Goal: Task Accomplishment & Management: Manage account settings

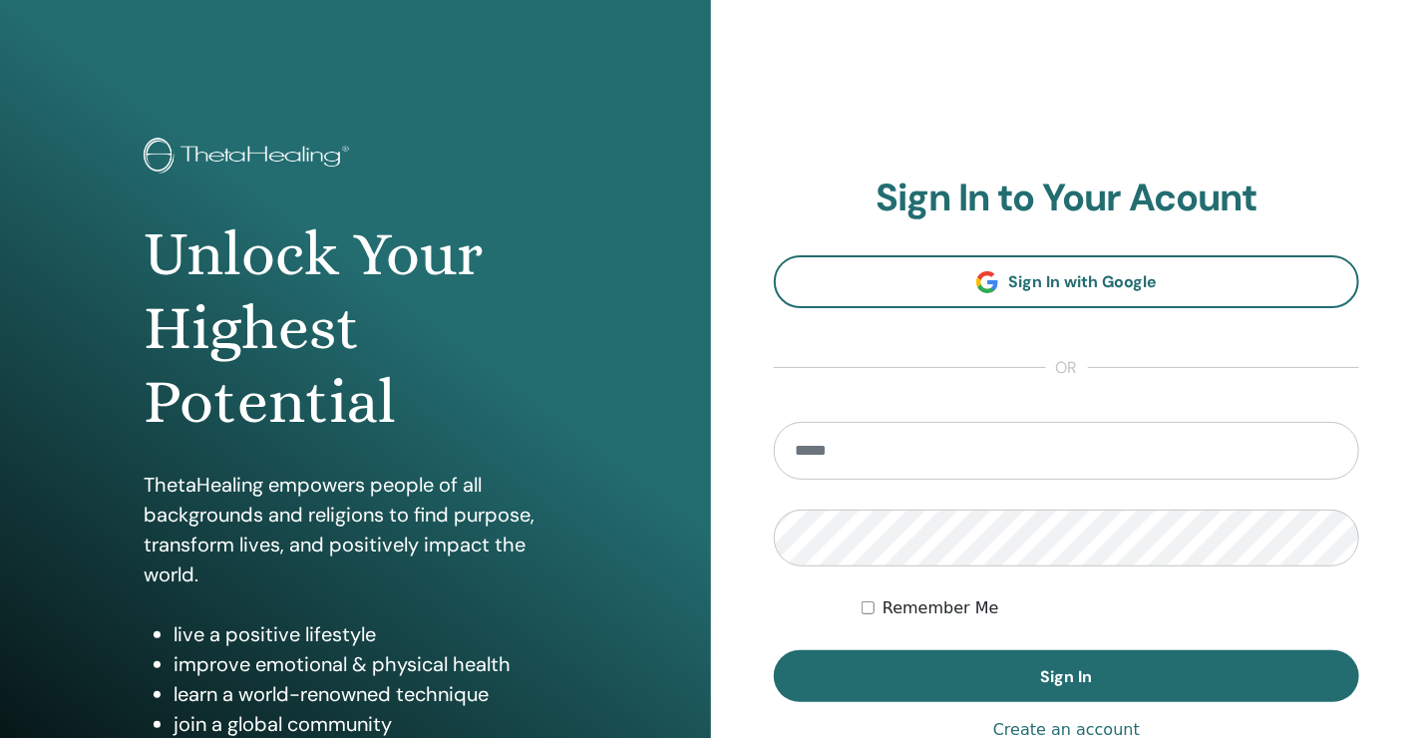
type input "**********"
click at [891, 601] on label "Remember Me" at bounding box center [940, 608] width 117 height 24
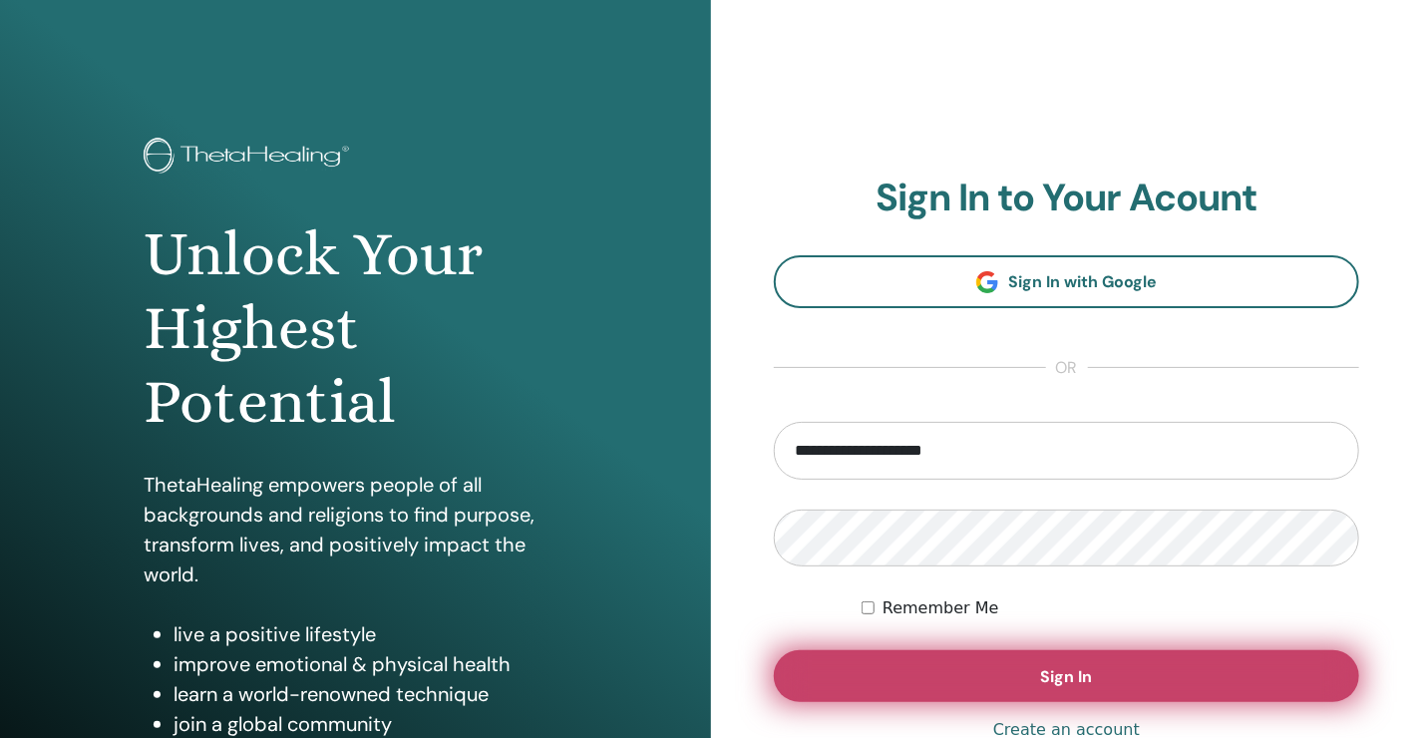
click at [1008, 676] on button "Sign In" at bounding box center [1066, 676] width 585 height 52
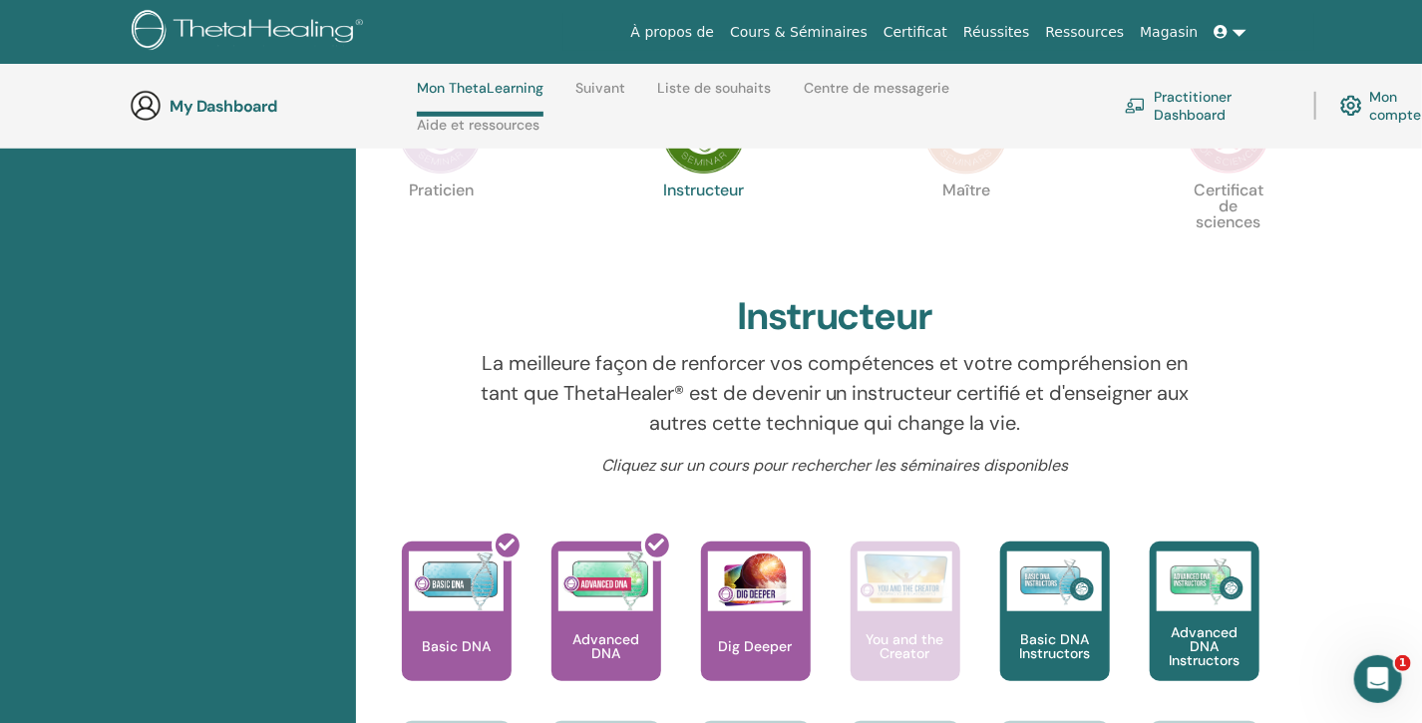
scroll to position [682, 0]
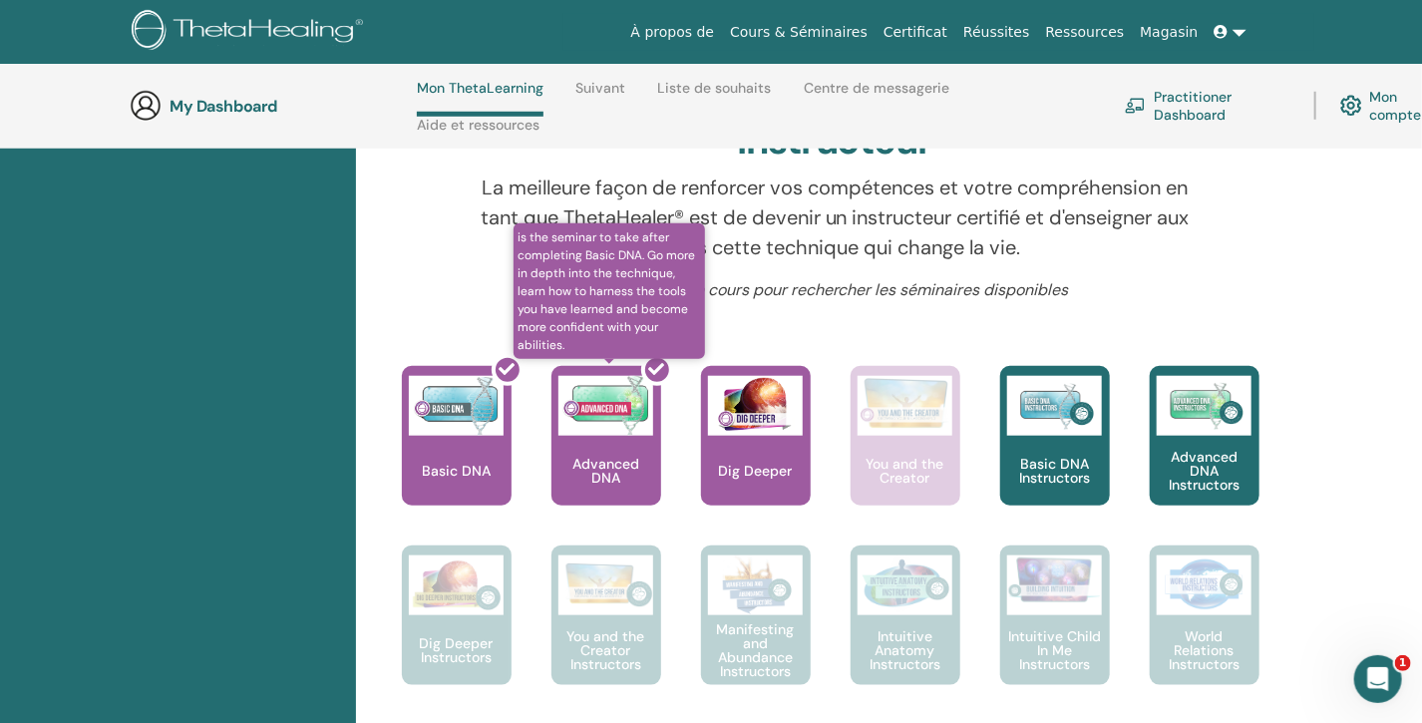
click at [619, 432] on div at bounding box center [618, 443] width 110 height 179
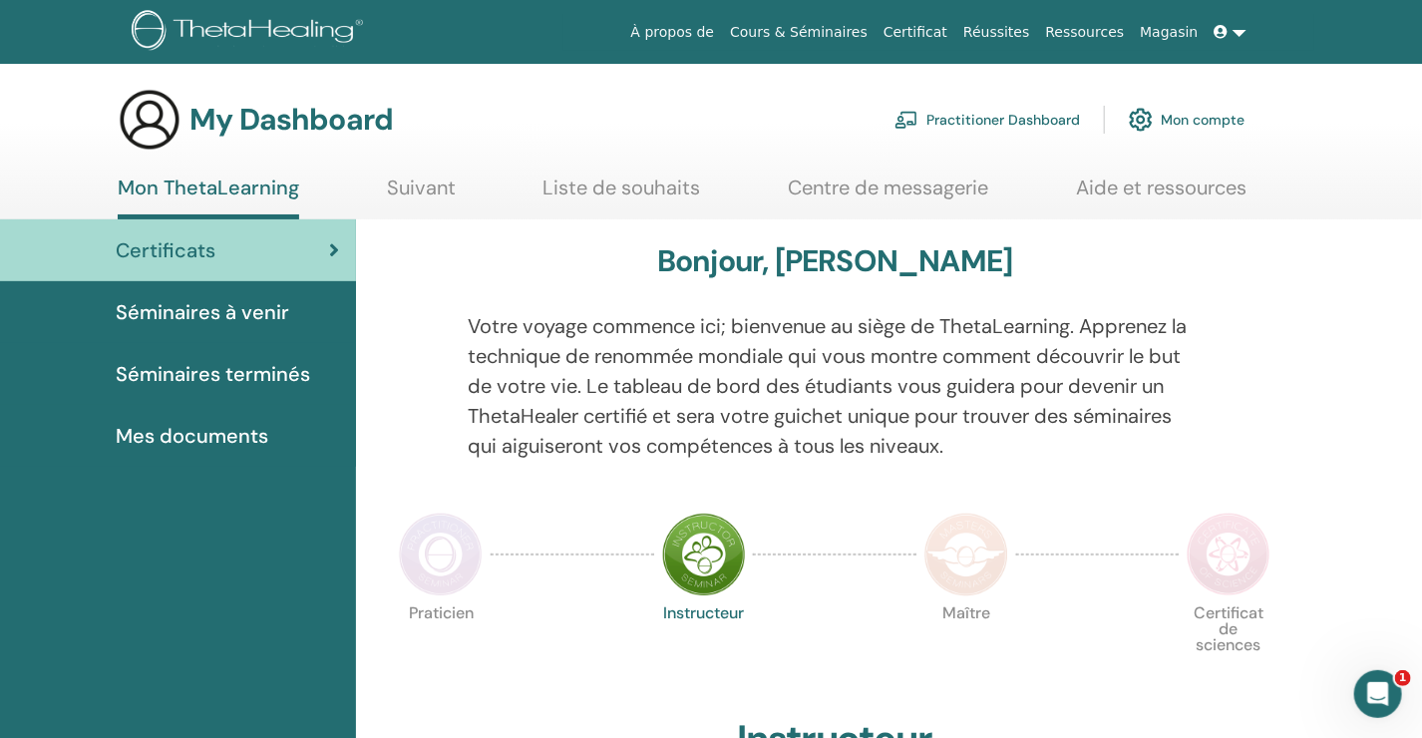
click at [1217, 28] on icon at bounding box center [1221, 32] width 14 height 14
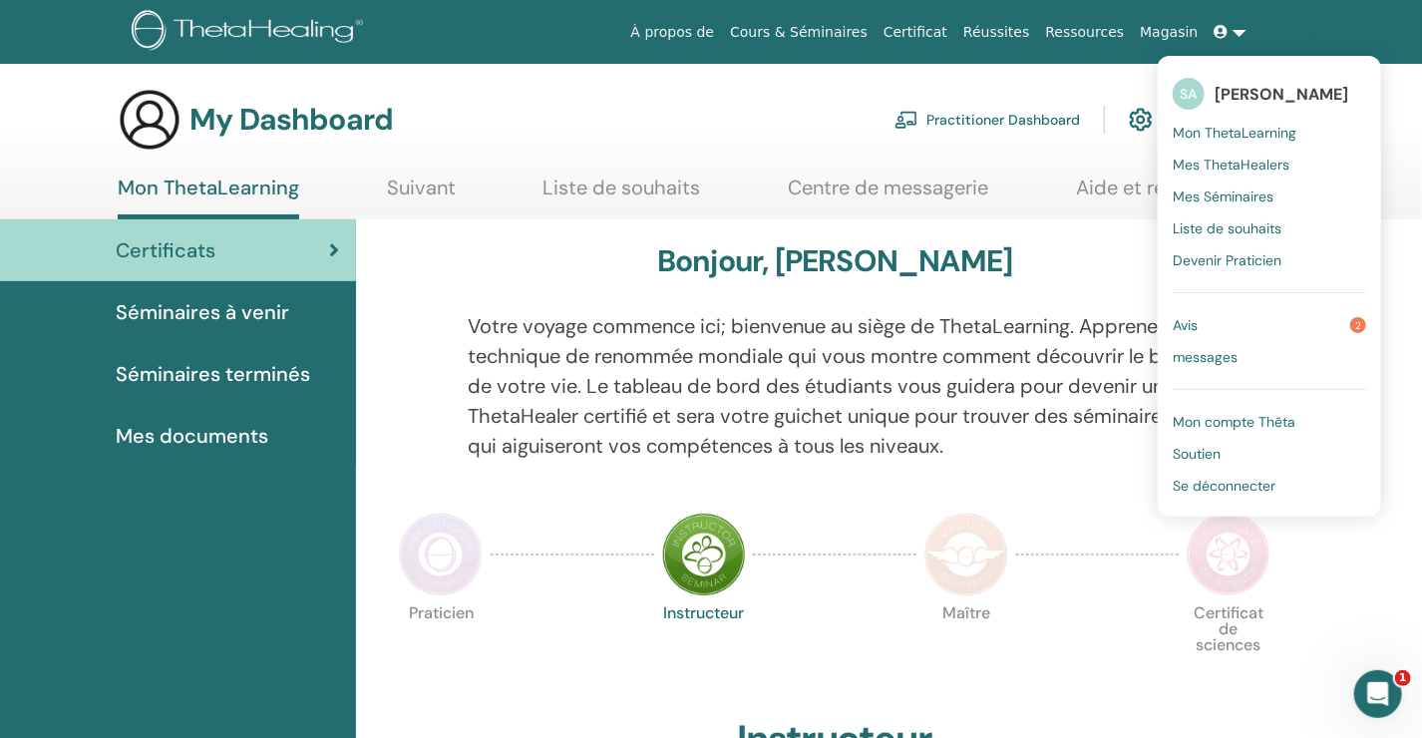
click at [1240, 420] on span "Mon compte Thêta" at bounding box center [1233, 422] width 123 height 18
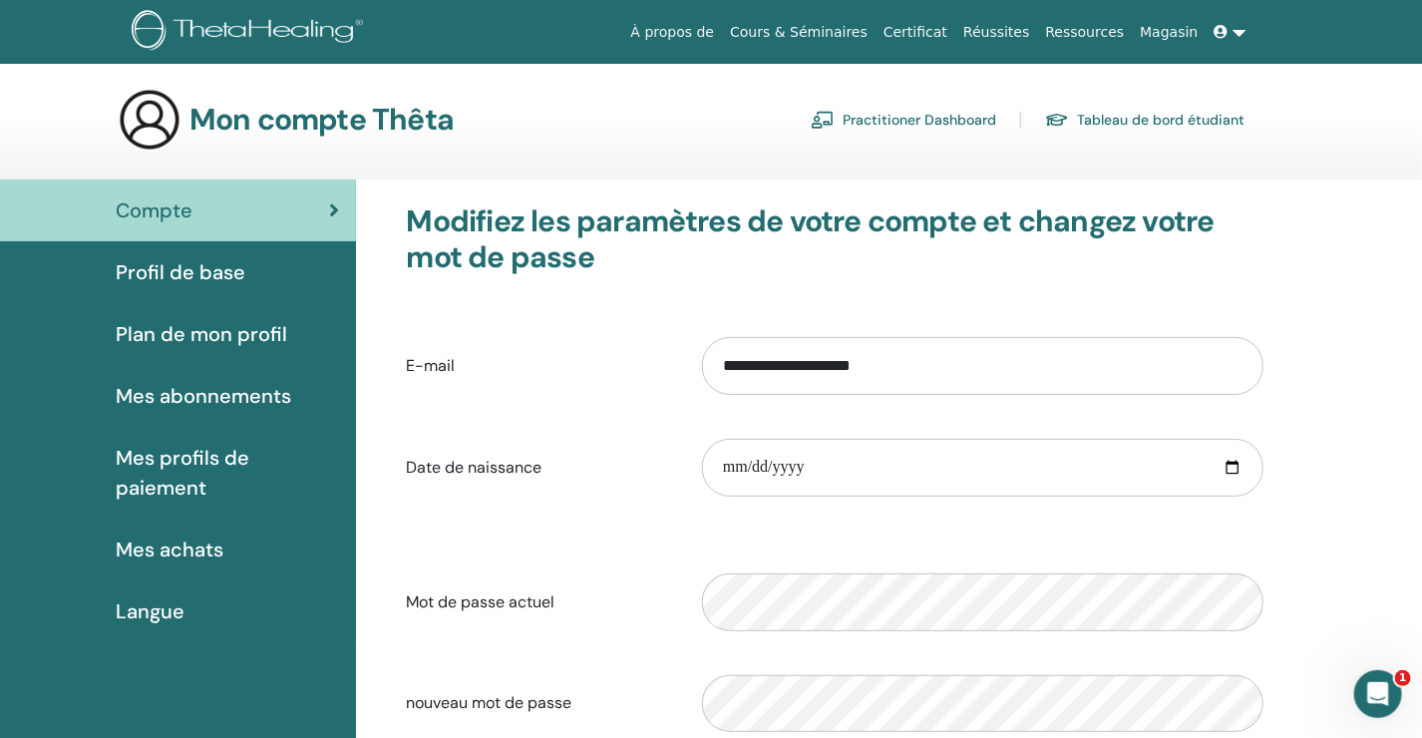
click at [947, 21] on link "Certificat" at bounding box center [915, 32] width 80 height 37
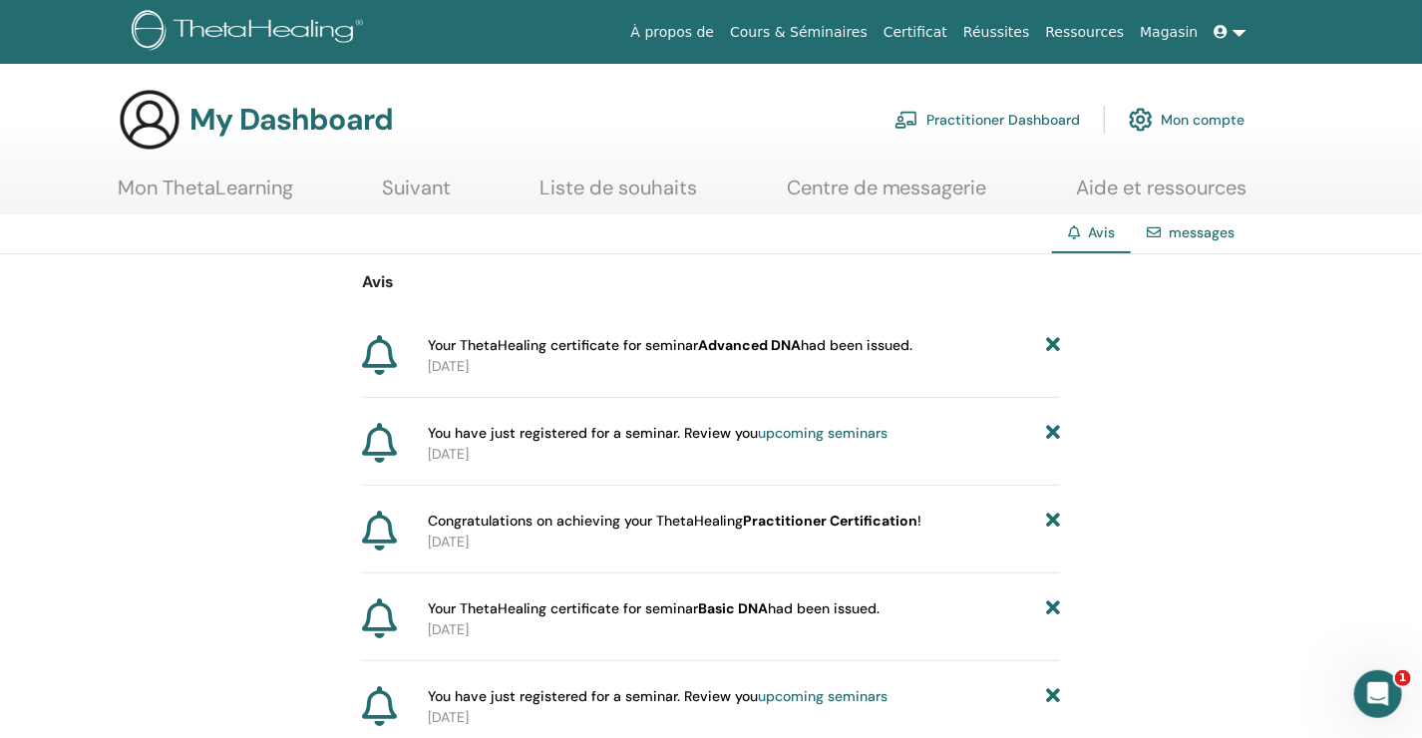
click at [436, 180] on link "Suivant" at bounding box center [416, 194] width 69 height 39
click at [1218, 120] on link "Mon compte" at bounding box center [1187, 120] width 116 height 44
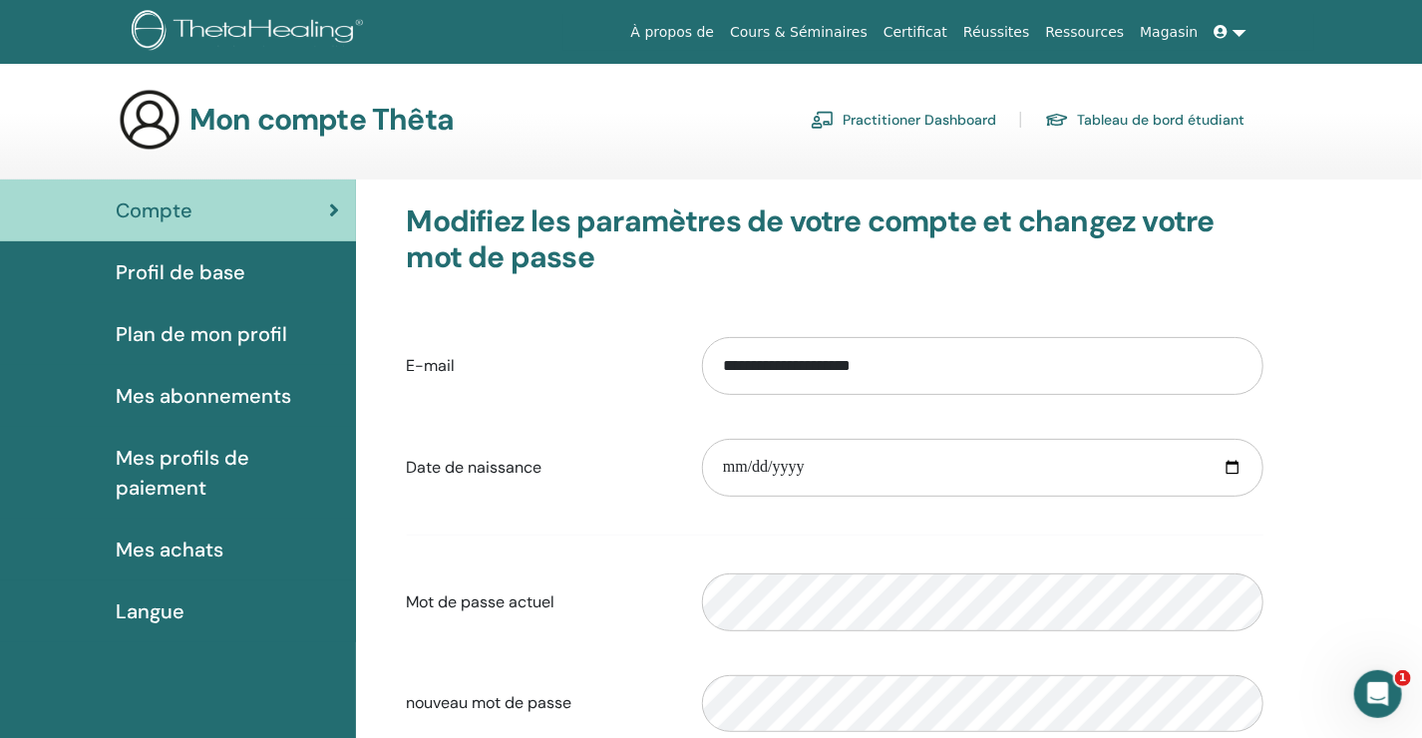
click at [230, 264] on span "Profil de base" at bounding box center [181, 272] width 130 height 30
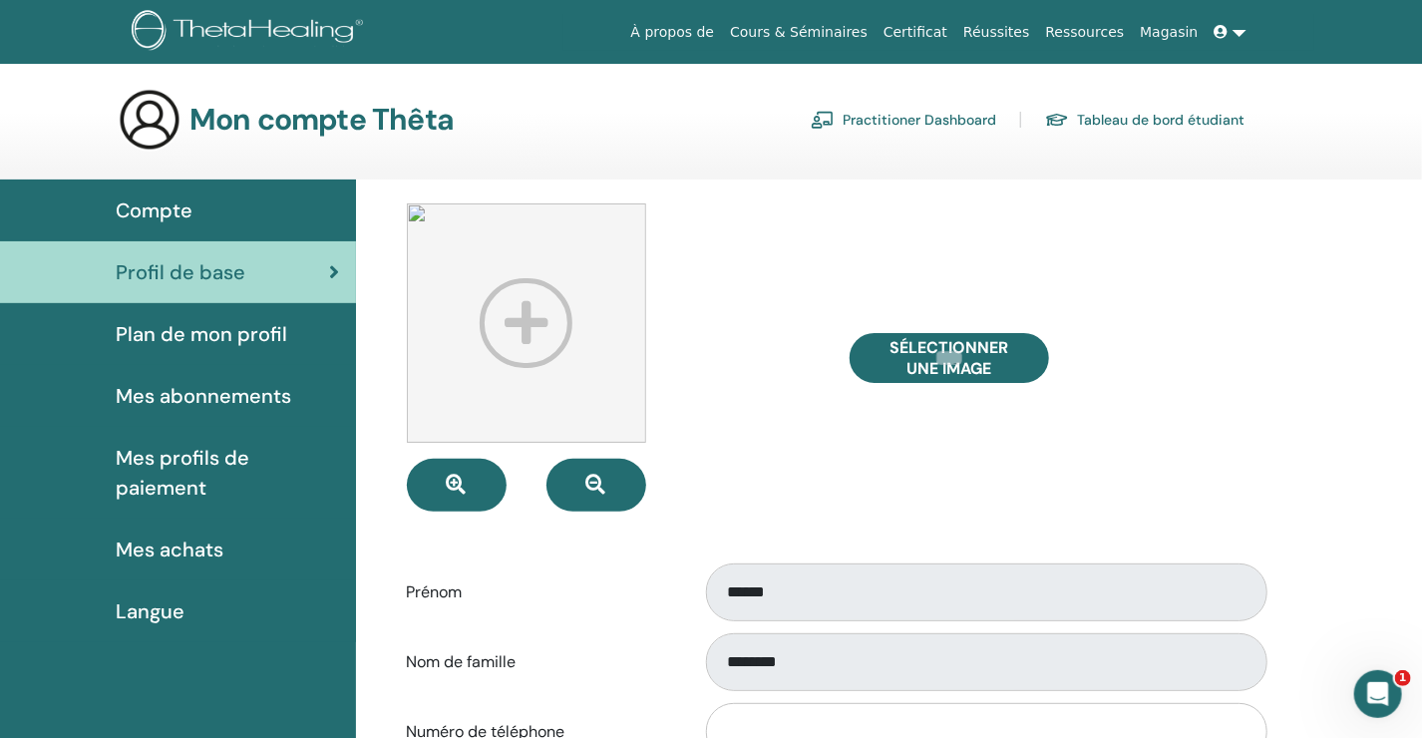
click at [194, 327] on span "Plan de mon profil" at bounding box center [201, 334] width 171 height 30
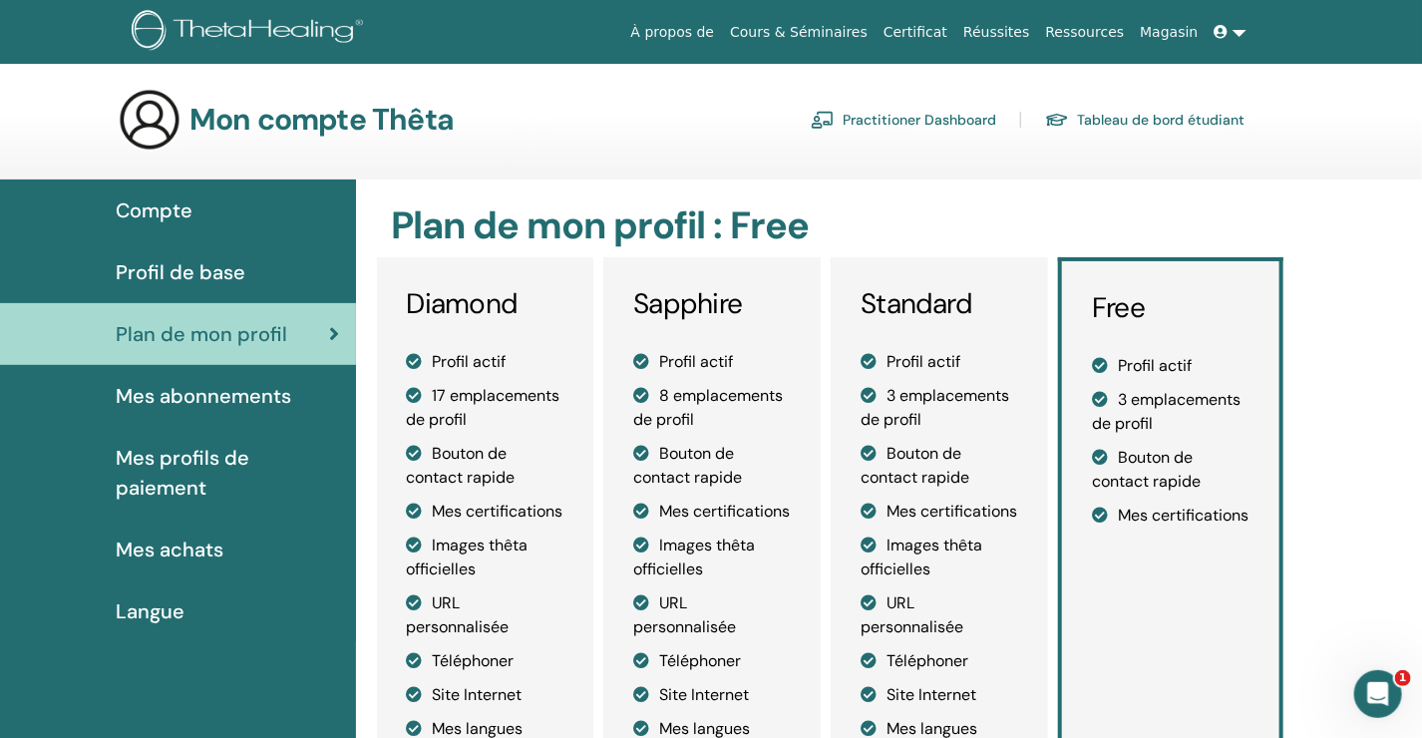
click at [180, 391] on span "Mes abonnements" at bounding box center [203, 396] width 175 height 30
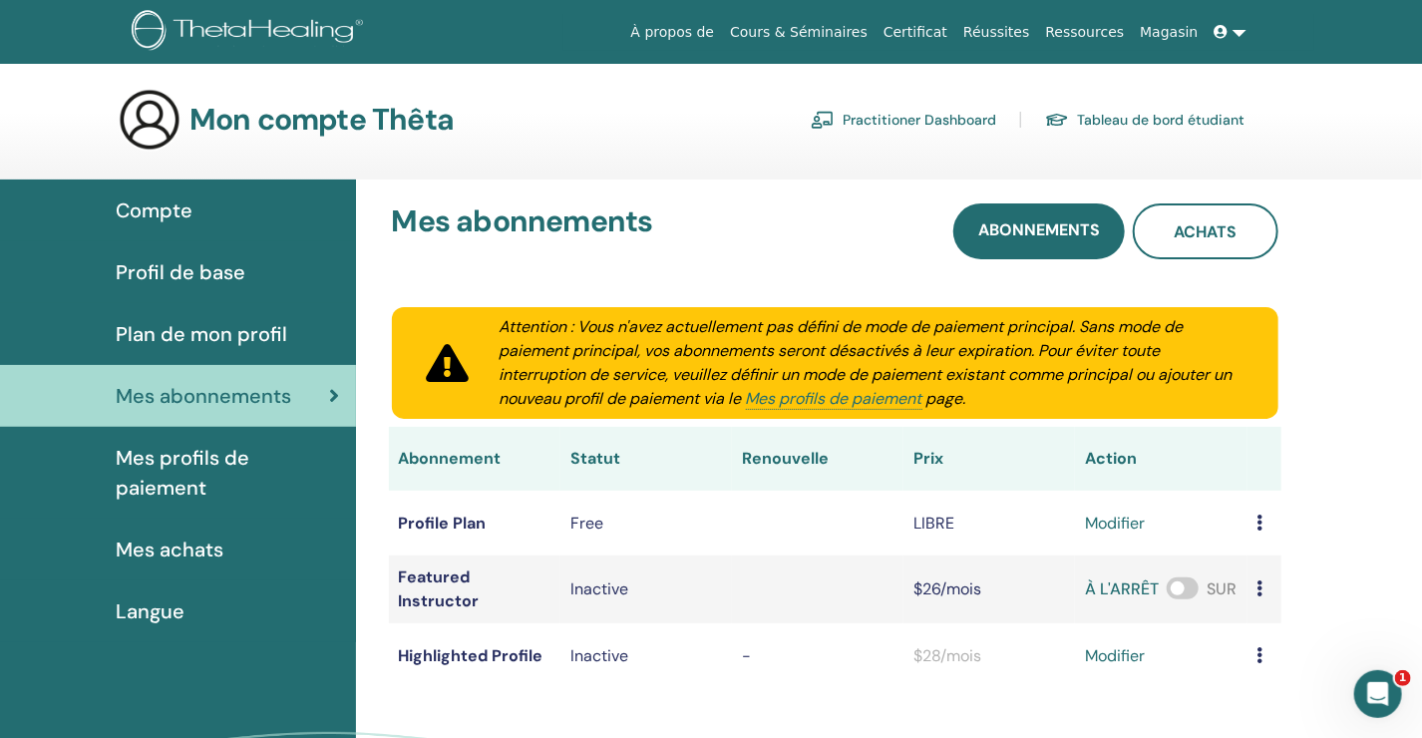
click at [165, 462] on span "Mes profils de paiement" at bounding box center [228, 473] width 224 height 60
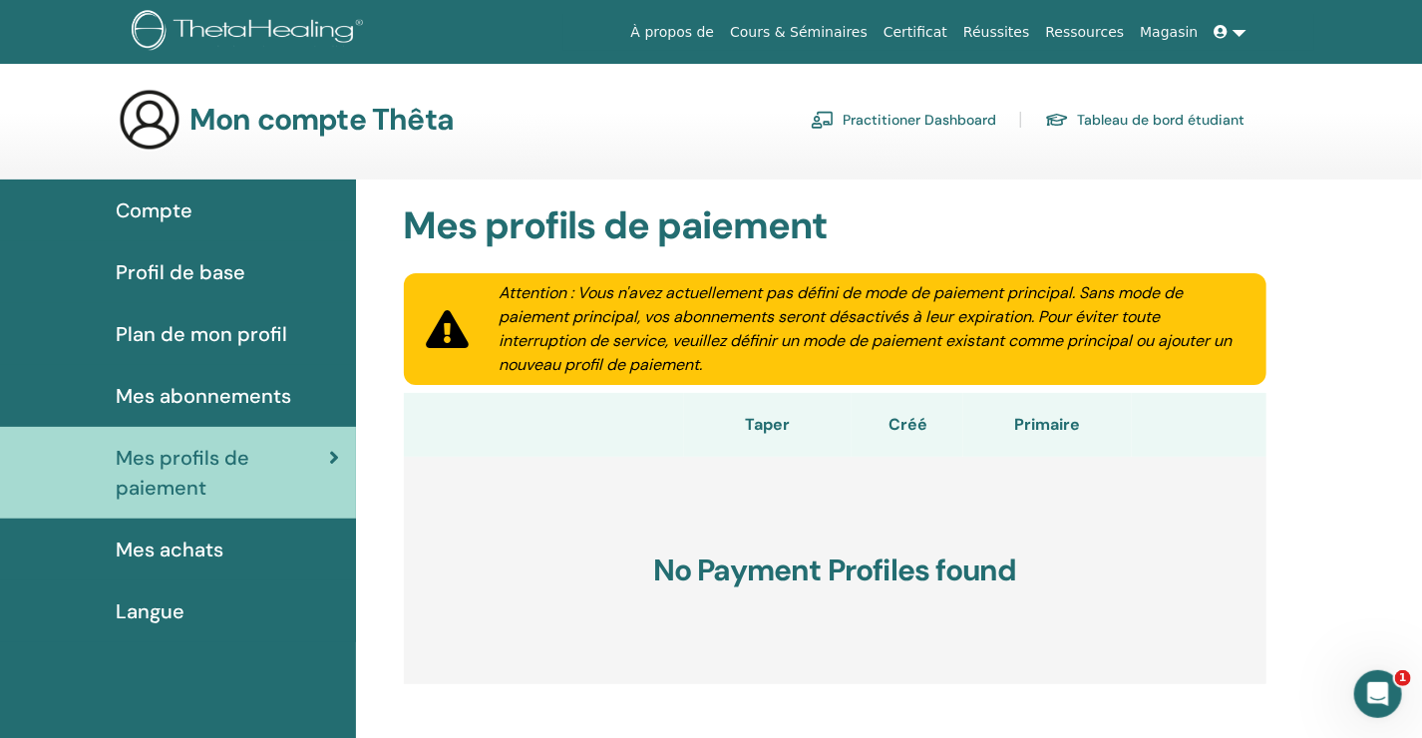
click at [146, 545] on span "Mes achats" at bounding box center [170, 549] width 108 height 30
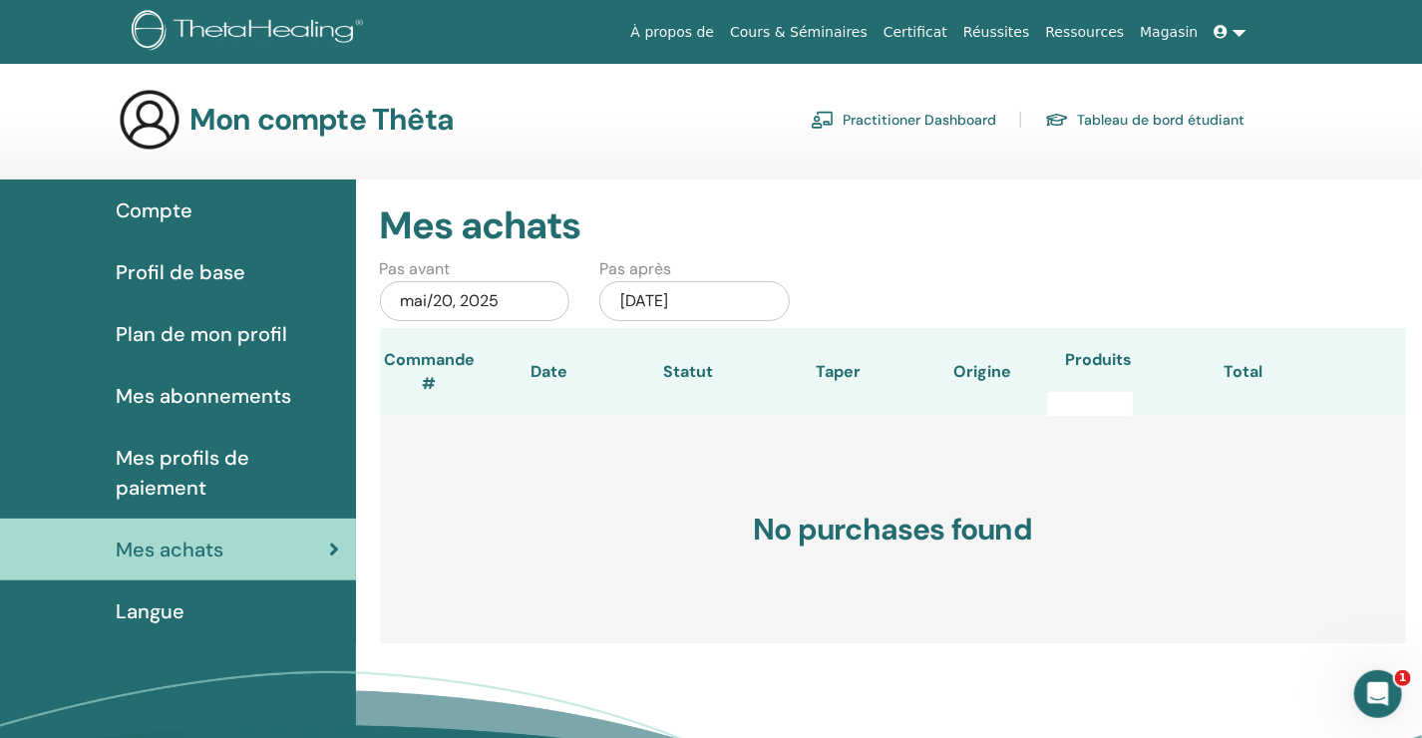
click at [147, 610] on span "Langue" at bounding box center [150, 611] width 69 height 30
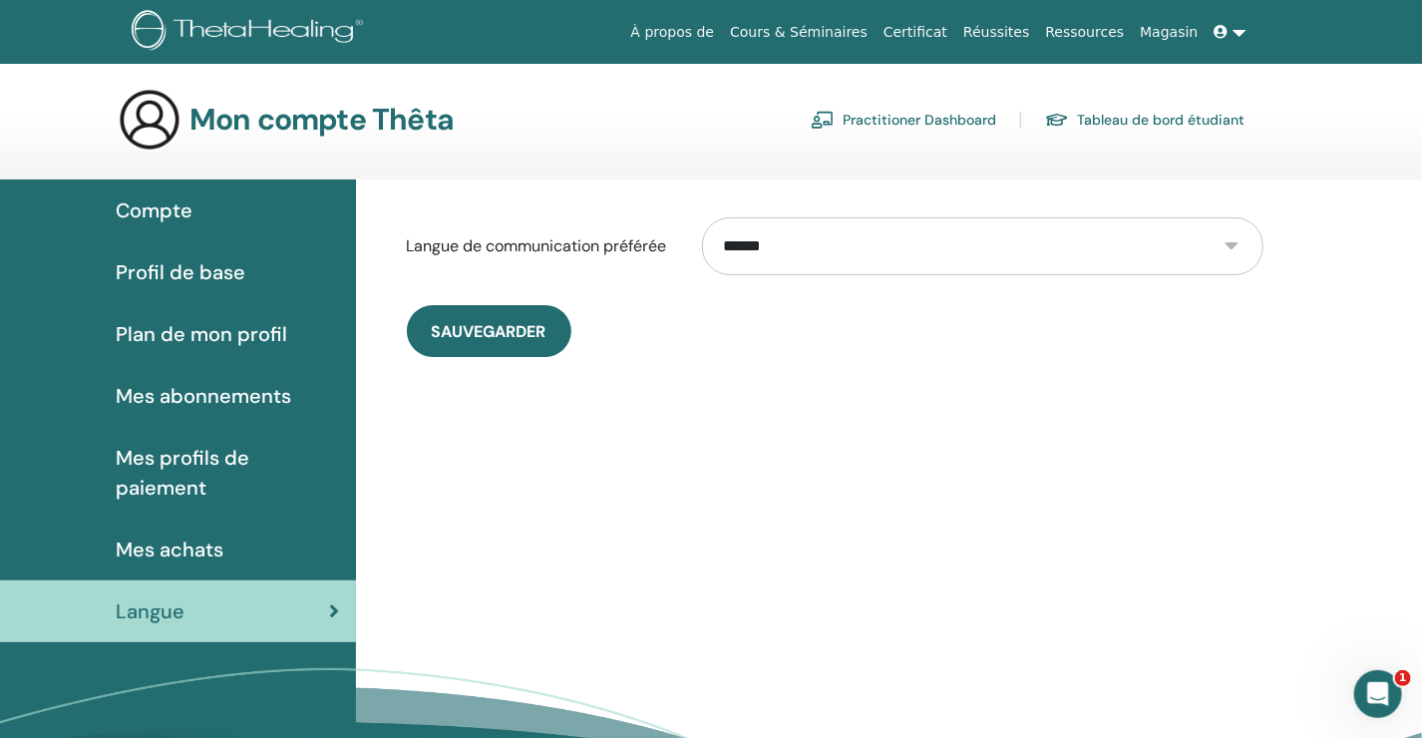
click at [1034, 27] on link "Réussites" at bounding box center [996, 32] width 82 height 37
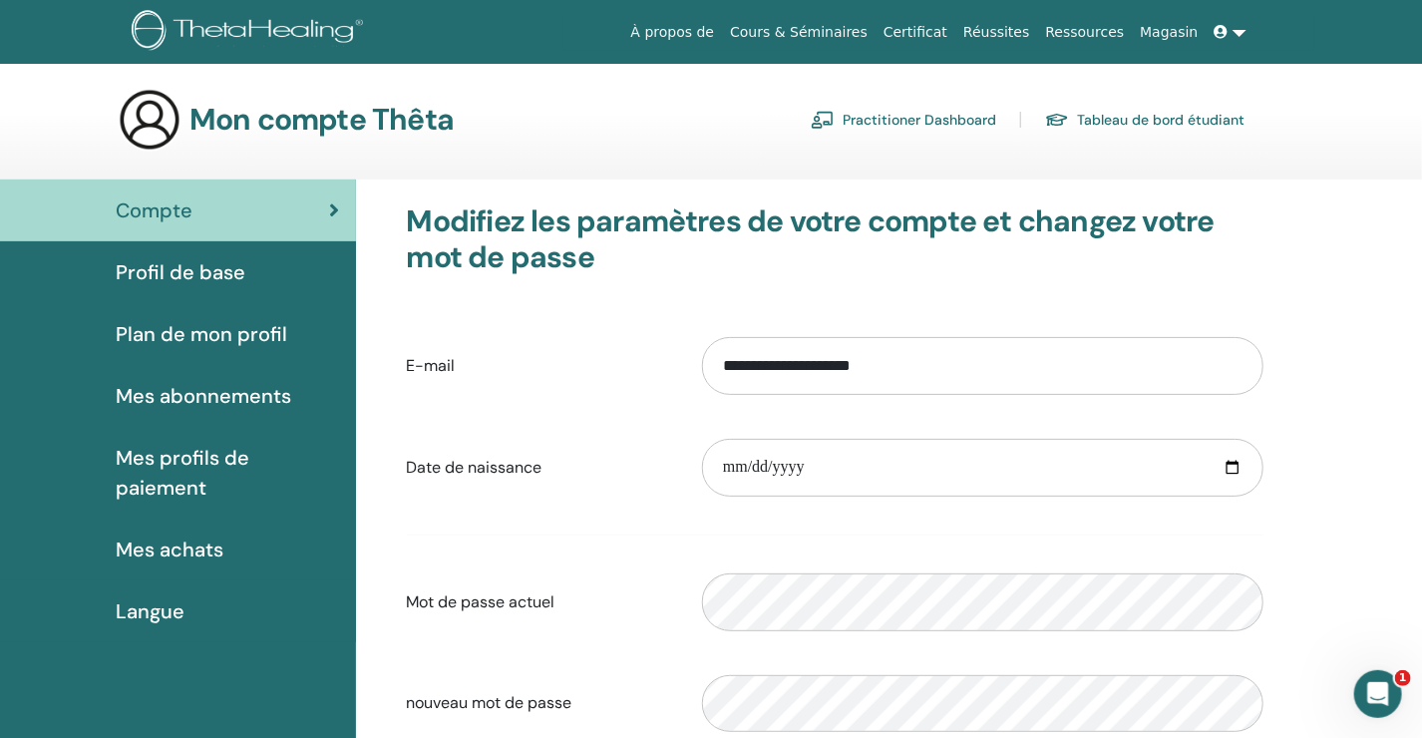
click at [208, 314] on link "Plan de mon profil" at bounding box center [178, 334] width 356 height 62
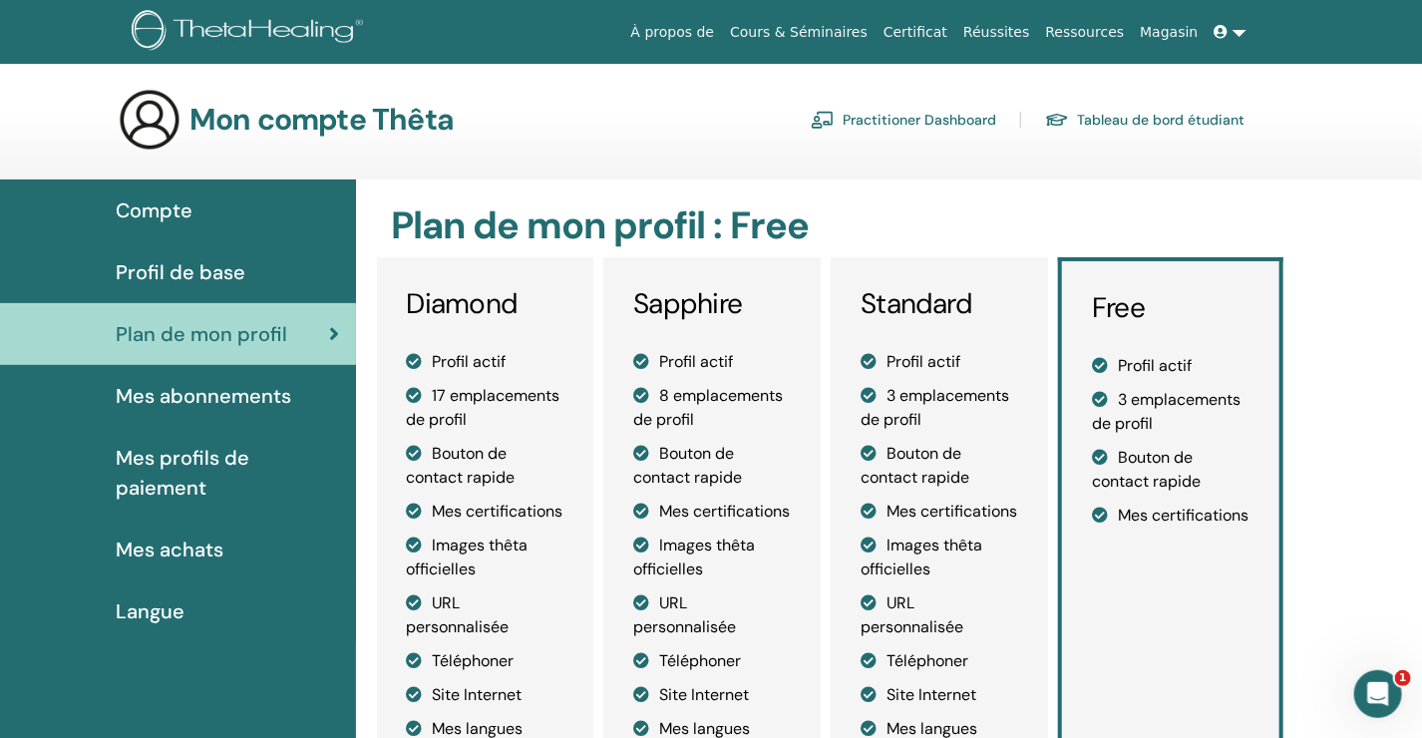
click at [208, 392] on span "Mes abonnements" at bounding box center [203, 396] width 175 height 30
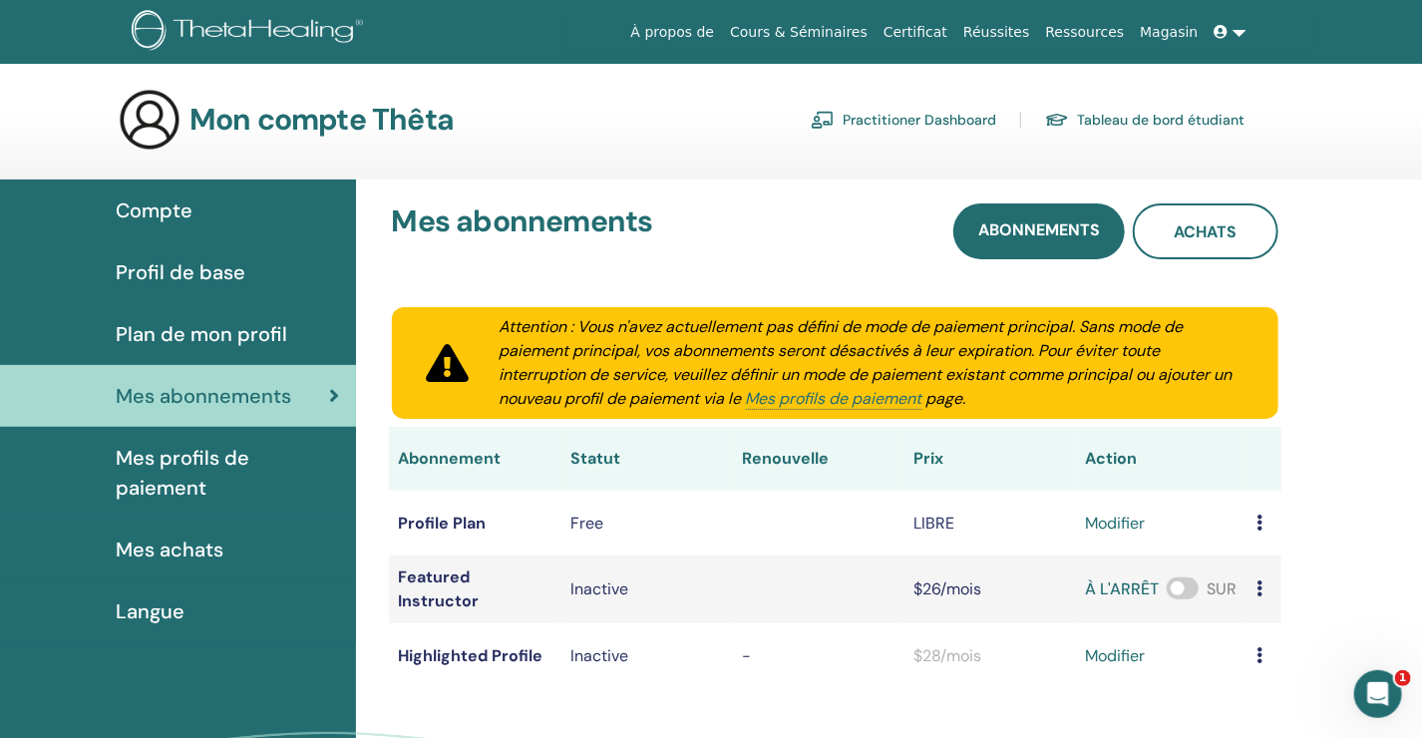
click at [198, 465] on span "Mes profils de paiement" at bounding box center [228, 473] width 224 height 60
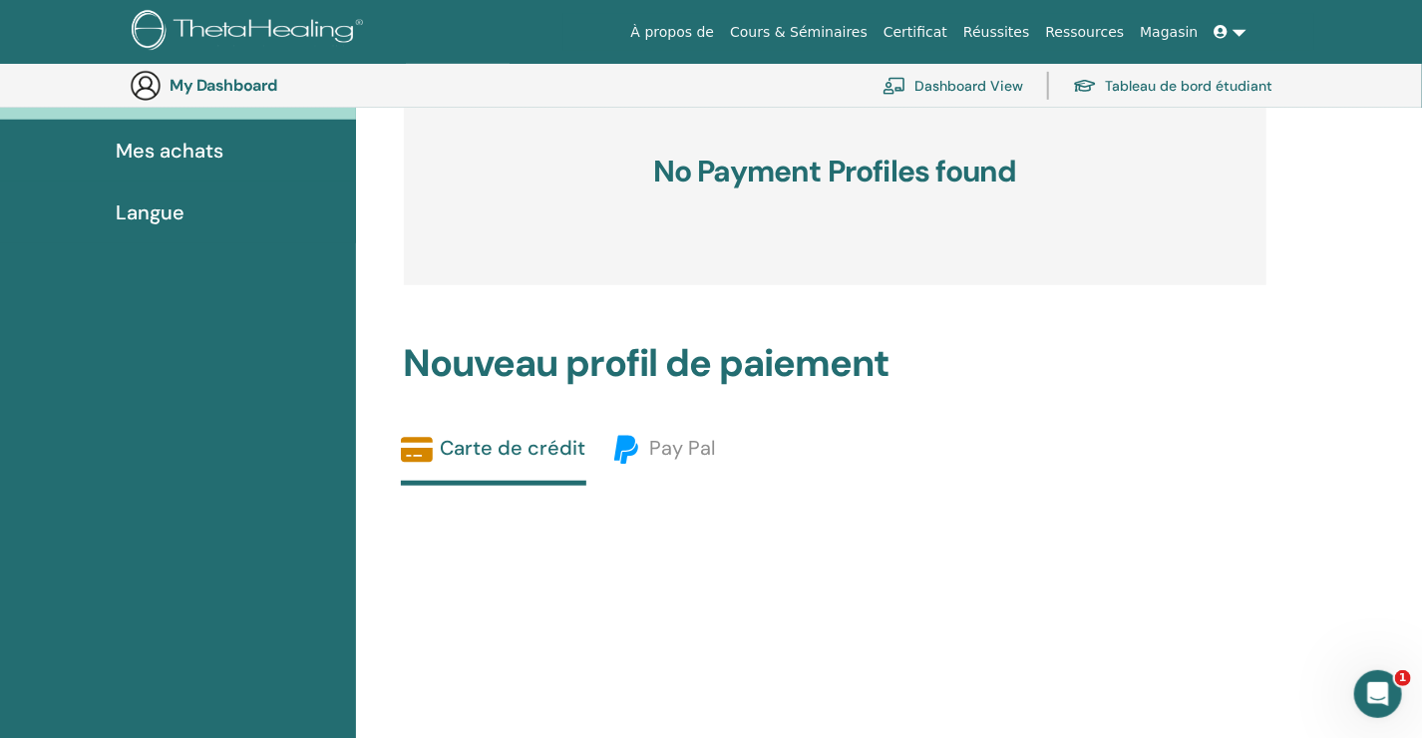
scroll to position [144, 0]
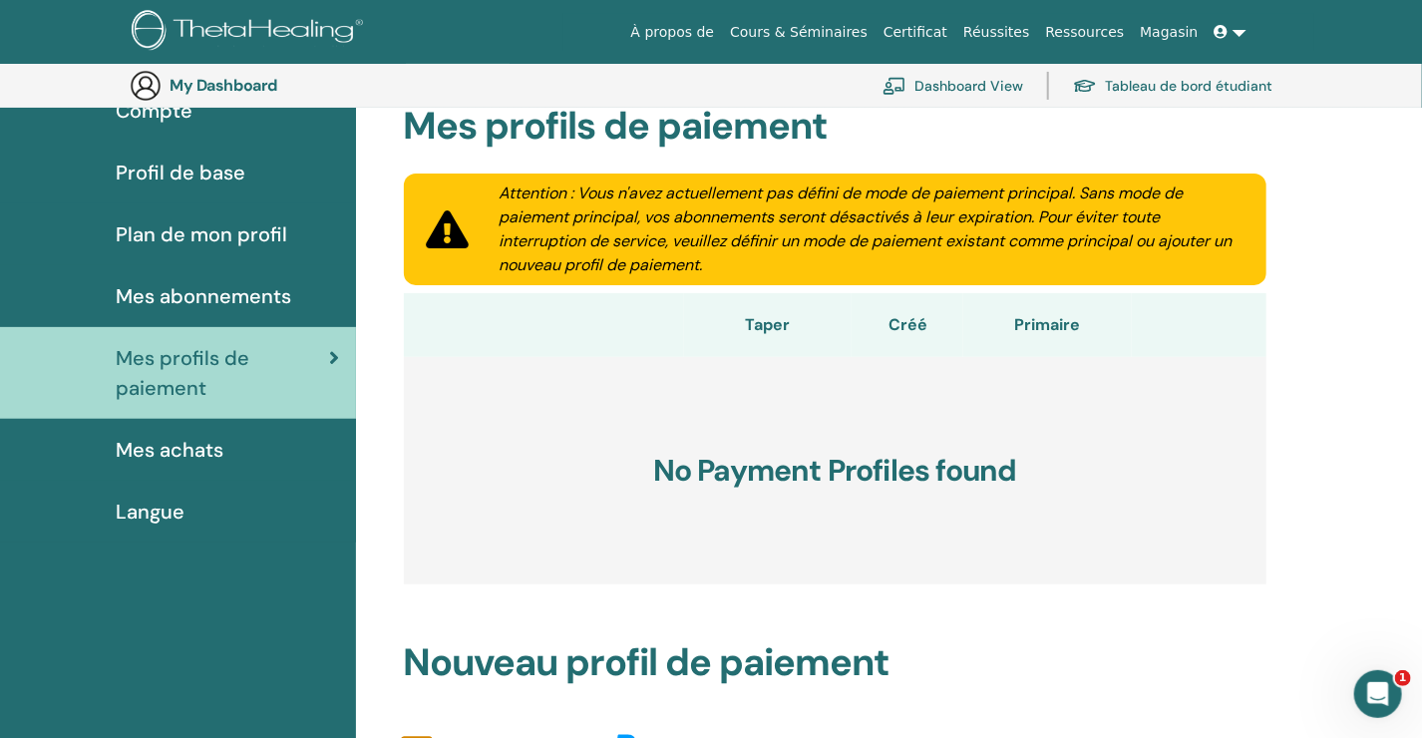
click at [152, 441] on span "Mes achats" at bounding box center [170, 450] width 108 height 30
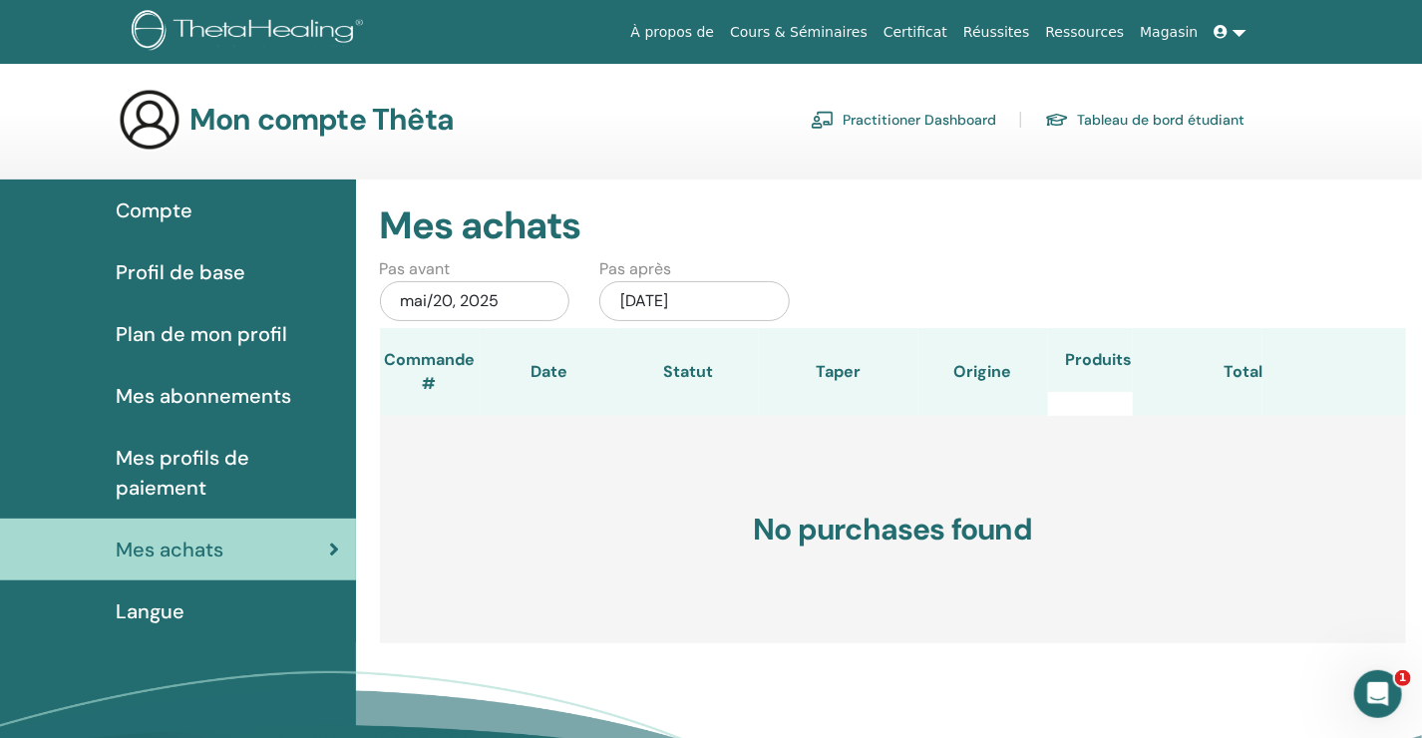
click at [157, 613] on span "Langue" at bounding box center [150, 611] width 69 height 30
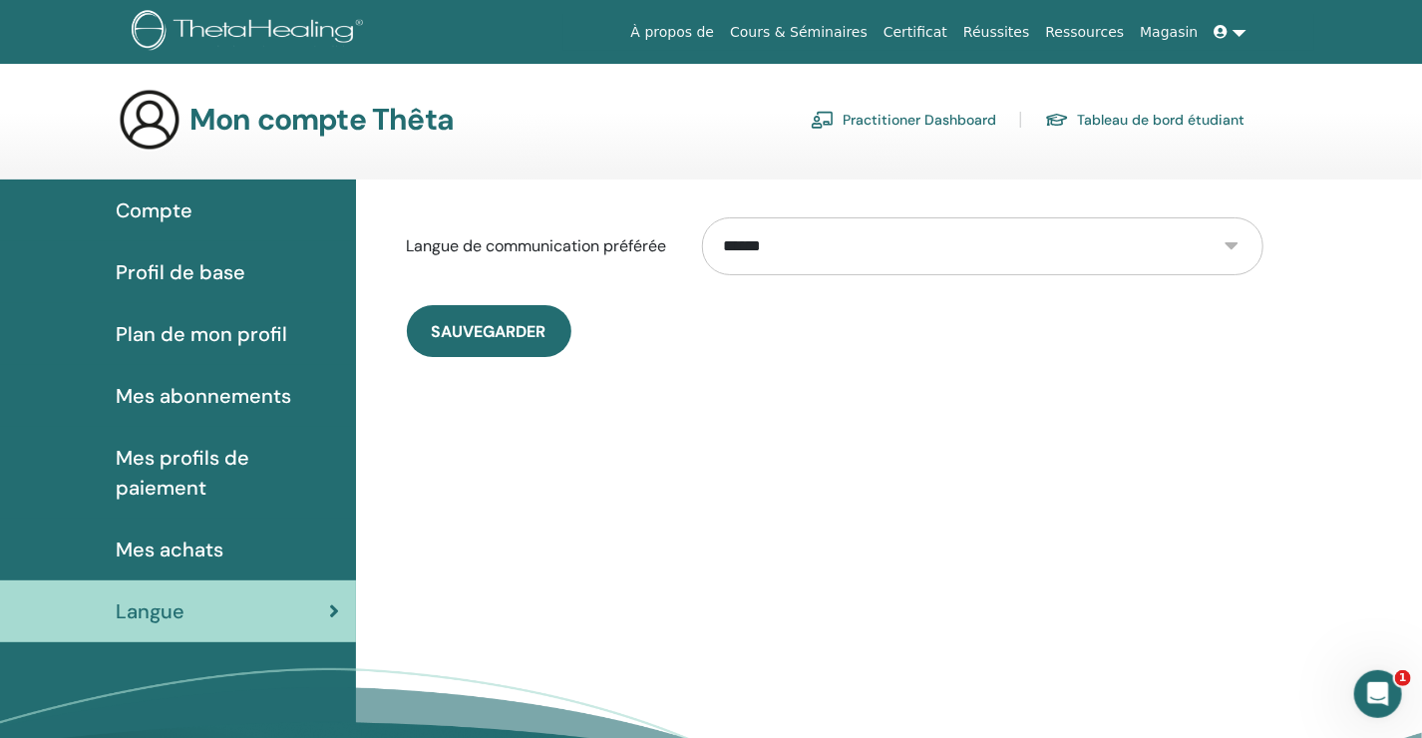
click at [164, 212] on span "Compte" at bounding box center [154, 210] width 77 height 30
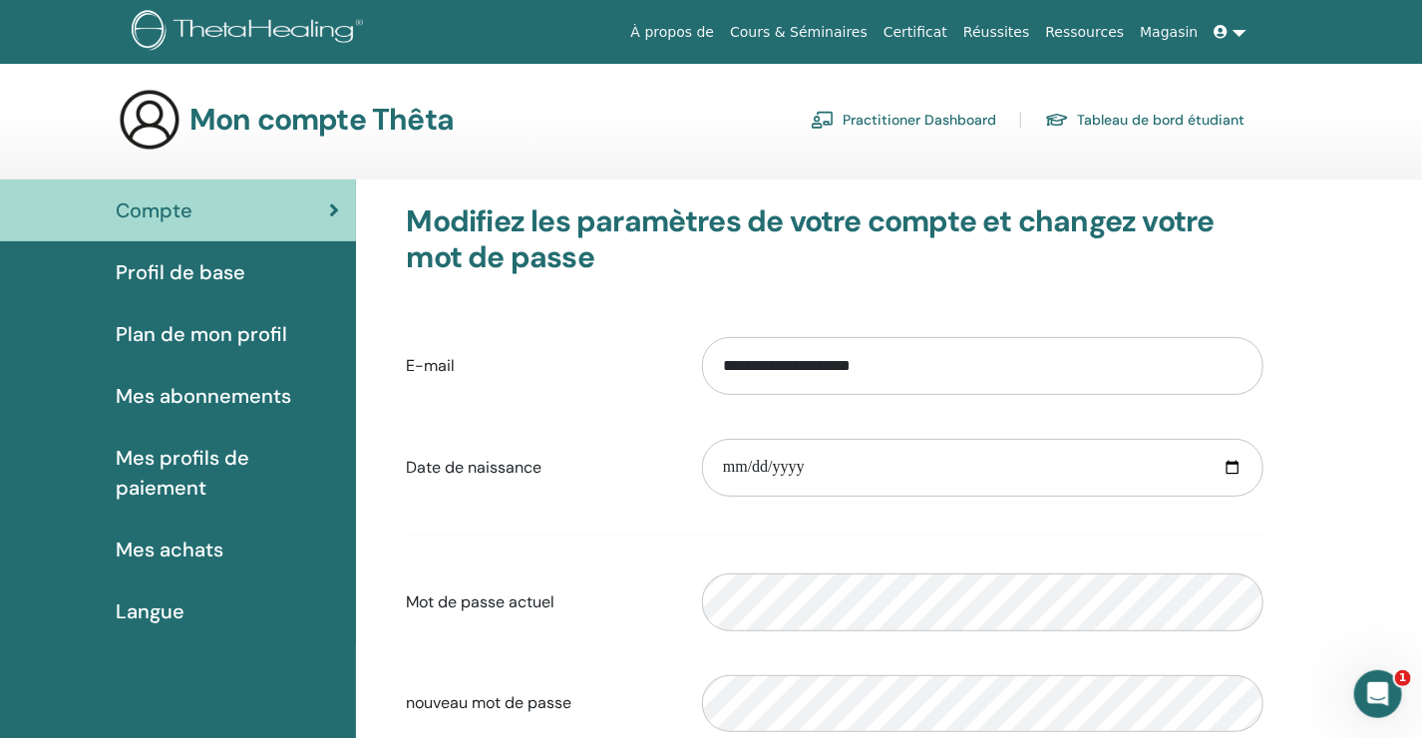
click at [1197, 122] on link "Tableau de bord étudiant" at bounding box center [1144, 120] width 199 height 32
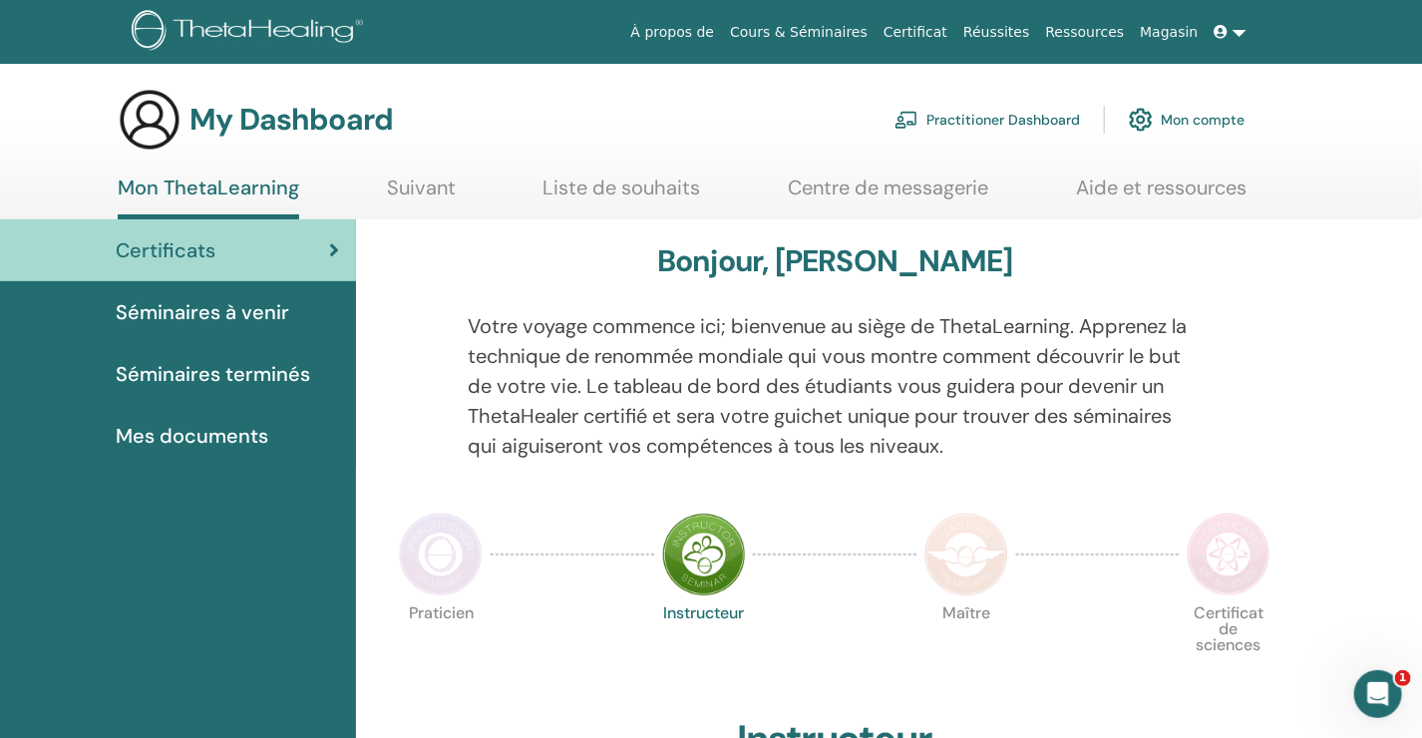
click at [224, 316] on span "Séminaires à venir" at bounding box center [202, 312] width 173 height 30
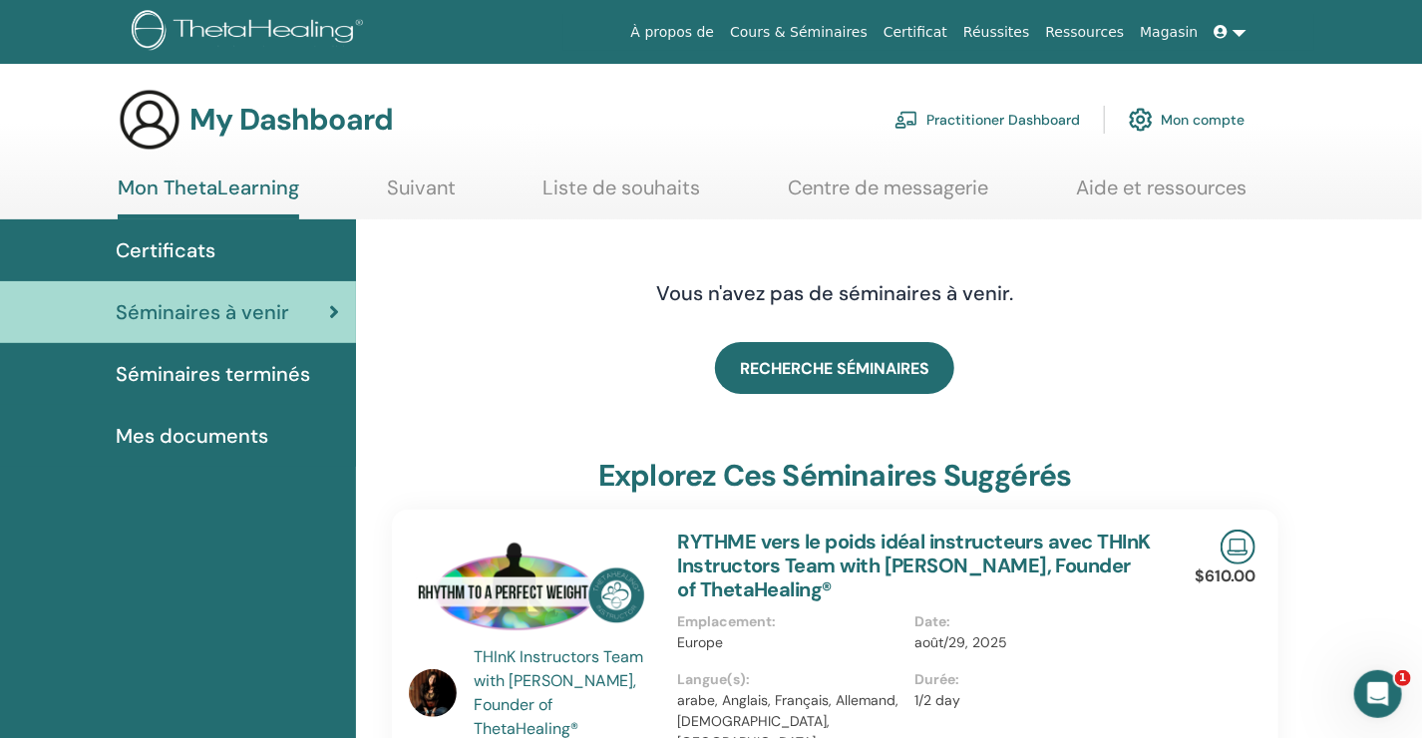
click at [248, 380] on span "Séminaires terminés" at bounding box center [213, 374] width 194 height 30
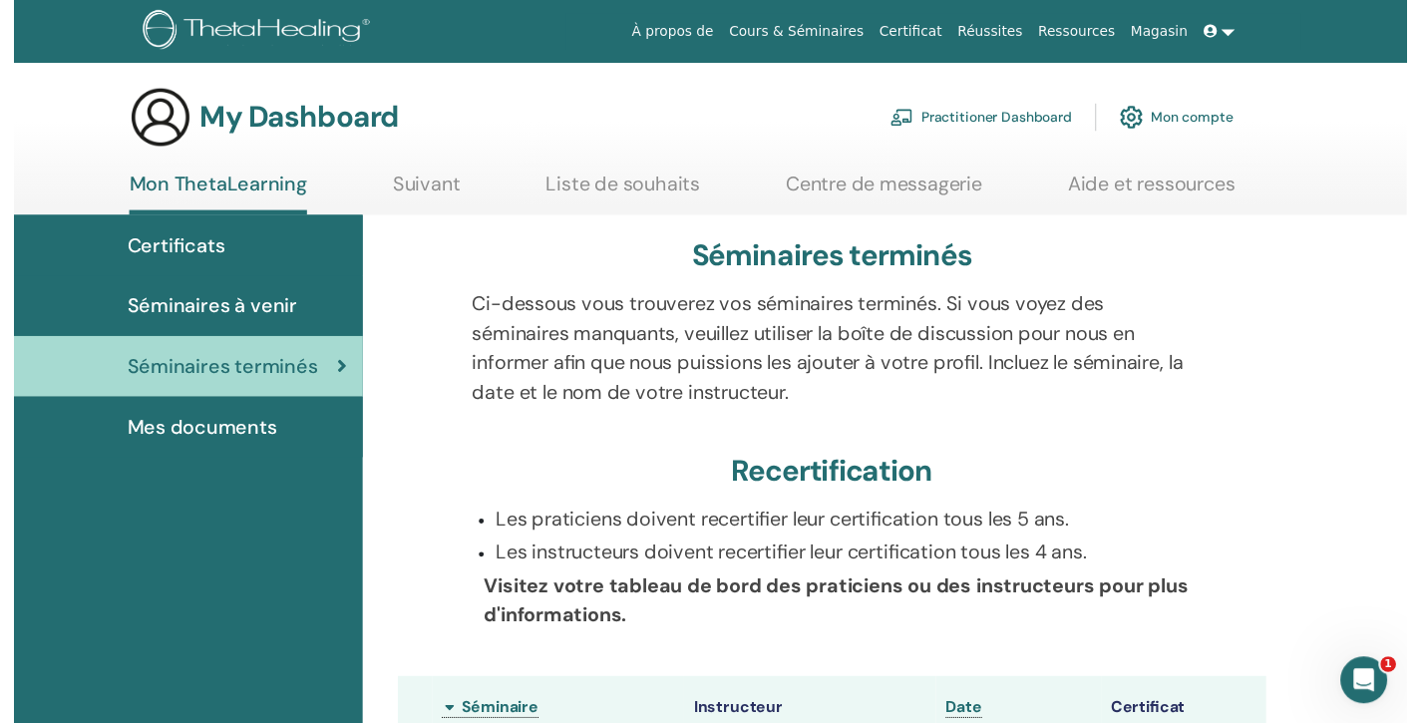
scroll to position [383, 0]
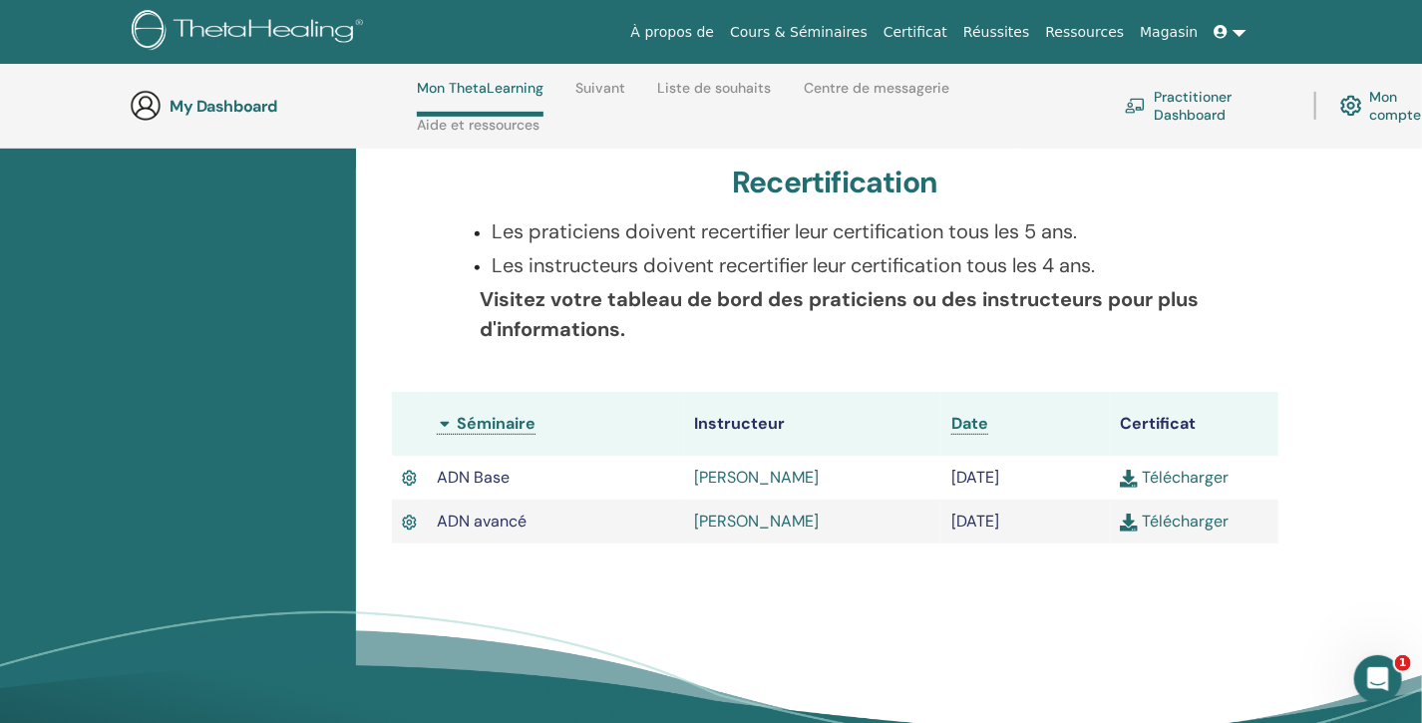
click at [1172, 518] on link "Télécharger" at bounding box center [1174, 520] width 109 height 21
